Goal: Contribute content: Contribute content

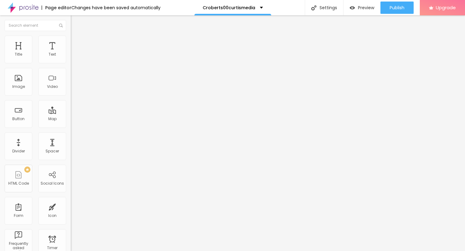
click at [71, 53] on span "Add image" at bounding box center [83, 50] width 25 height 5
click at [76, 42] on span "Style" at bounding box center [80, 39] width 9 height 5
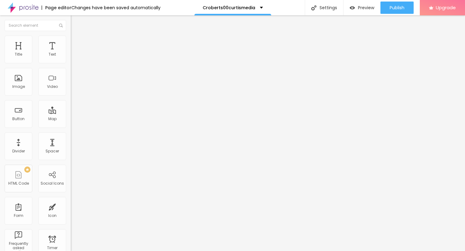
type input "95"
type input "85"
type input "70"
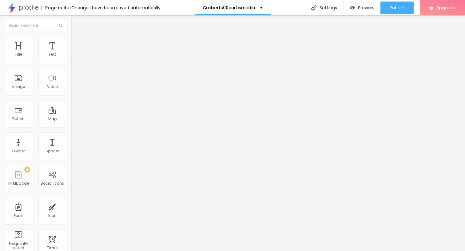
type input "70"
type input "60"
type input "50"
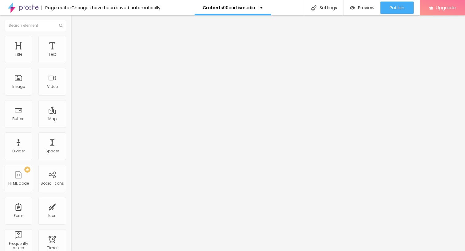
type input "45"
type input "40"
type input "35"
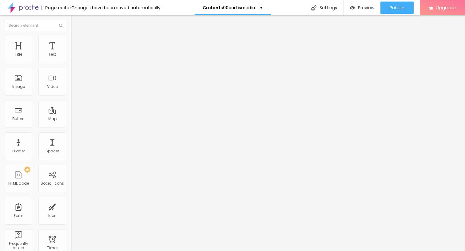
type input "35"
type input "30"
type input "25"
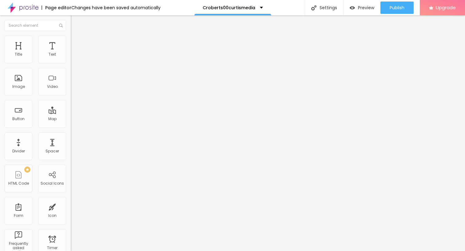
type input "20"
type input "15"
type input "10"
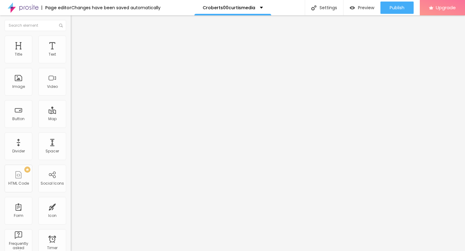
drag, startPoint x: 64, startPoint y: 66, endPoint x: 6, endPoint y: 69, distance: 58.2
type input "10"
click at [71, 63] on input "range" at bounding box center [91, 60] width 40 height 5
click at [71, 136] on div "Edit Image Content Style Advanced Size 10 px % 0 Border radius Shadow DISABLED …" at bounding box center [106, 133] width 71 height 236
click at [75, 21] on img "button" at bounding box center [77, 22] width 5 height 5
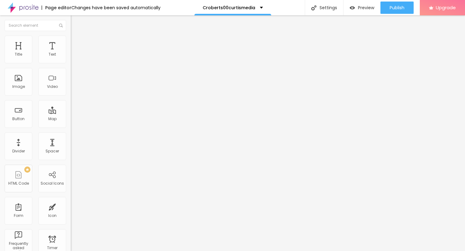
click at [74, 57] on icon "button" at bounding box center [75, 55] width 2 height 2
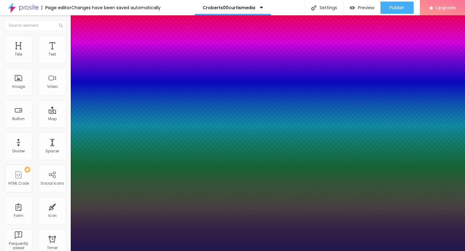
type input "1"
click at [41, 251] on div at bounding box center [232, 251] width 465 height 0
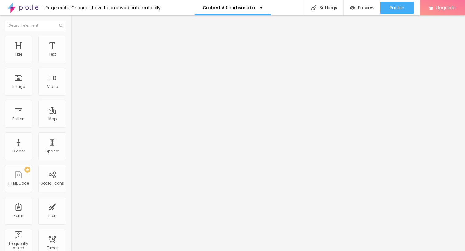
click at [74, 57] on icon "button" at bounding box center [75, 55] width 2 height 2
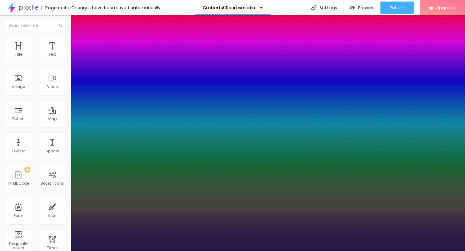
type input "1"
type input "23"
type input "1"
type input "23"
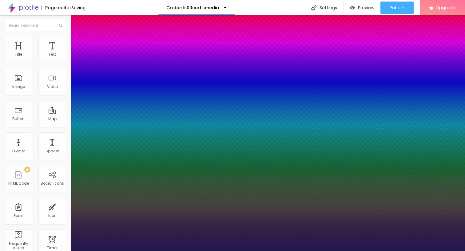
type input "1"
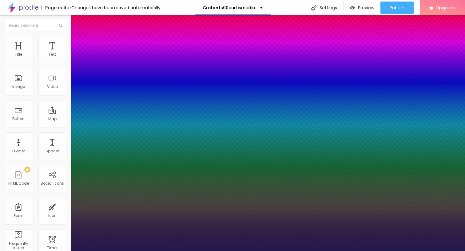
click at [22, 251] on div at bounding box center [232, 251] width 465 height 0
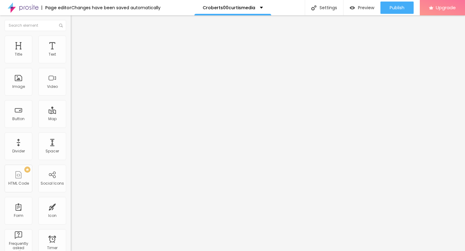
click at [75, 24] on img "button" at bounding box center [77, 22] width 5 height 5
click at [71, 117] on div "Edit Text Style Advanced Typography Reset to default Shadow DISABLED Reset to d…" at bounding box center [106, 133] width 71 height 236
click at [75, 20] on img "button" at bounding box center [77, 22] width 5 height 5
click at [71, 58] on input "Click me" at bounding box center [108, 55] width 74 height 6
paste input "→ VIEW DOCUMENT HERE"
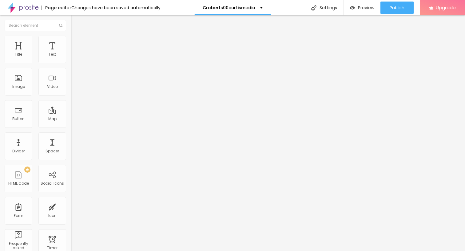
type input "→ VIEW DOCUMENT HERE"
click at [71, 125] on input "https://" at bounding box center [108, 123] width 74 height 6
paste input "[DOMAIN_NAME][URL]"
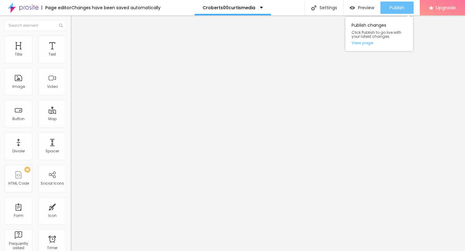
type input "[URL][DOMAIN_NAME]"
click at [401, 8] on span "Publish" at bounding box center [396, 7] width 15 height 5
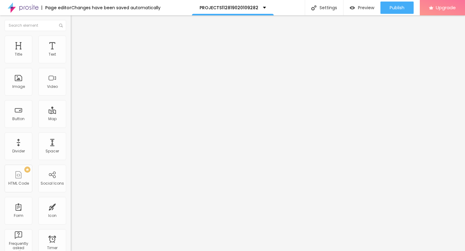
click at [71, 53] on span "Add image" at bounding box center [83, 50] width 25 height 5
click at [71, 36] on img at bounding box center [74, 39] width 6 height 6
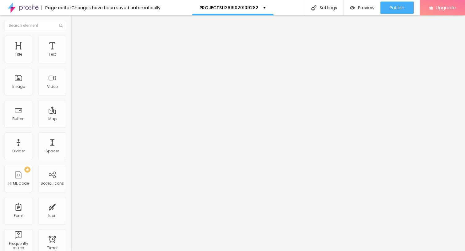
type input "85"
type input "70"
type input "40"
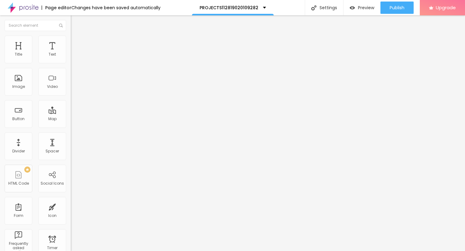
type input "40"
type input "35"
type input "30"
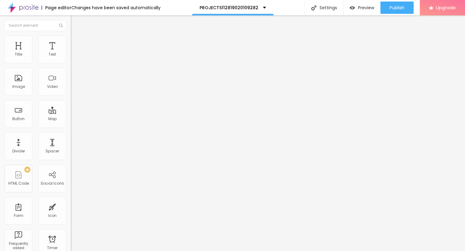
type input "25"
type input "20"
type input "15"
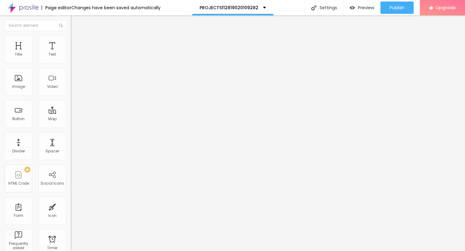
type input "15"
type input "20"
type input "15"
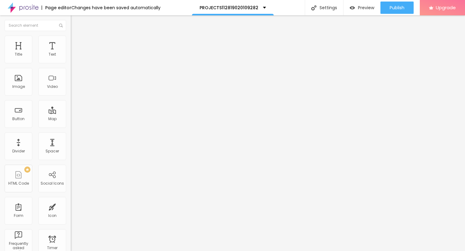
type input "20"
drag, startPoint x: 65, startPoint y: 67, endPoint x: 14, endPoint y: 65, distance: 51.0
type input "20"
click at [71, 63] on input "range" at bounding box center [91, 60] width 40 height 5
click at [71, 152] on div "Edit Image Content Style Advanced Size 20 px % 0 Border radius Shadow DISABLED …" at bounding box center [106, 133] width 71 height 236
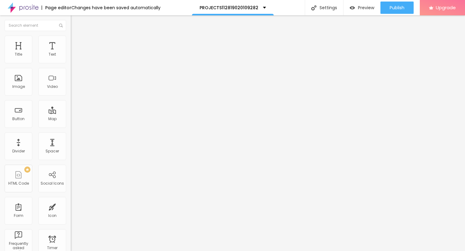
click at [75, 22] on img "button" at bounding box center [77, 22] width 5 height 5
click at [71, 59] on button "button" at bounding box center [75, 56] width 9 height 6
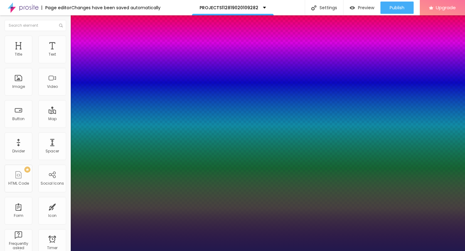
type input "1"
type input "27"
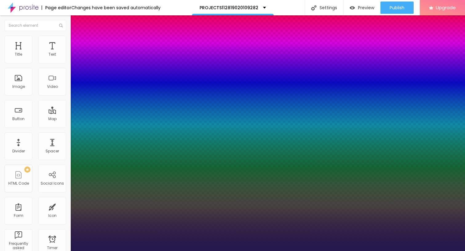
type input "1"
type input "27"
type input "1"
click at [22, 251] on div at bounding box center [232, 251] width 465 height 0
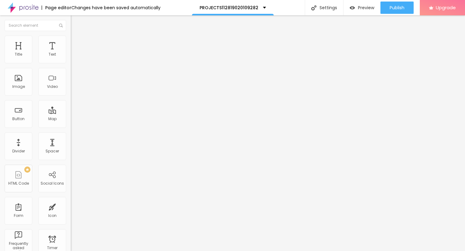
click at [75, 22] on img "button" at bounding box center [77, 22] width 5 height 5
click at [71, 58] on input "Click me" at bounding box center [108, 55] width 74 height 6
paste input "→ VIEW DOCUMENT HERE"
type input "→ VIEW DOCUMENT HERE"
click at [71, 127] on input "https://" at bounding box center [108, 123] width 74 height 6
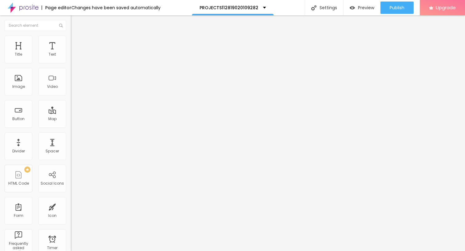
paste input "[DOMAIN_NAME][URL]"
type input "[URL][DOMAIN_NAME]"
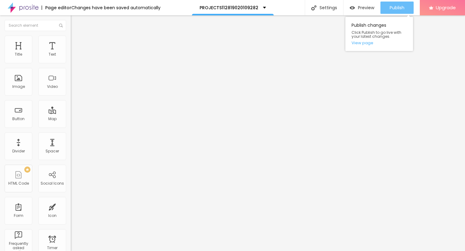
click at [388, 9] on button "Publish" at bounding box center [396, 8] width 33 height 12
